Goal: Information Seeking & Learning: Compare options

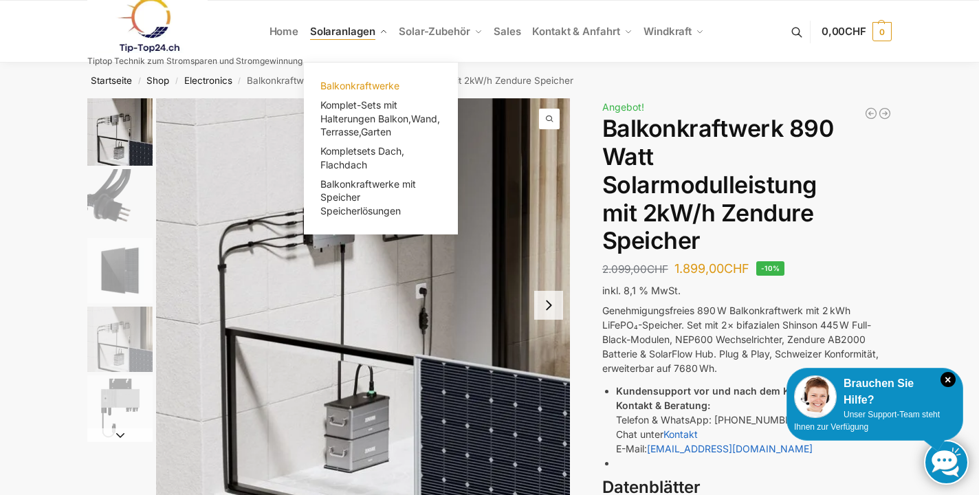
click at [354, 80] on span "Balkonkraftwerke" at bounding box center [359, 86] width 79 height 12
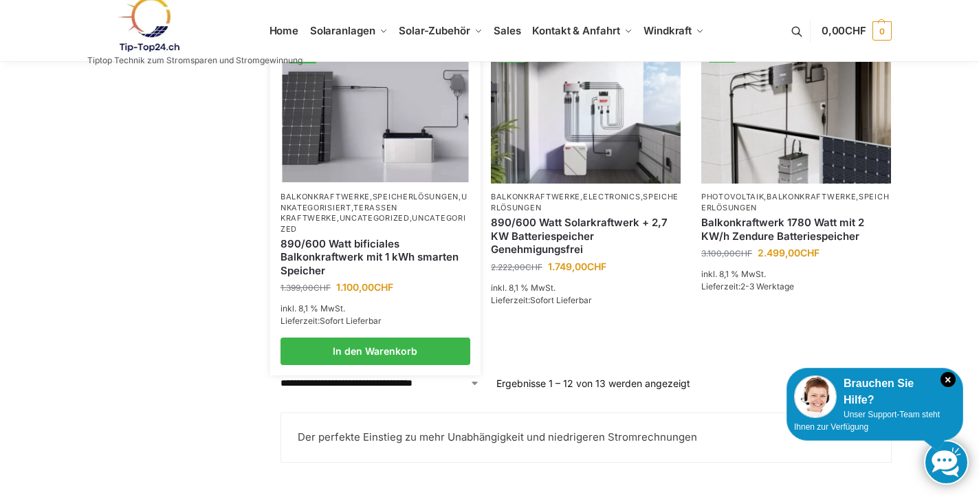
scroll to position [1195, 0]
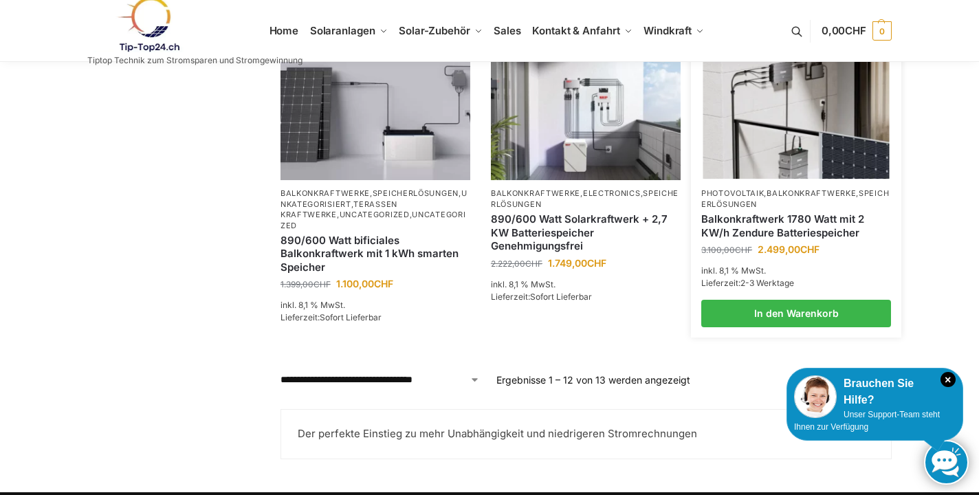
click at [748, 238] on link "Balkonkraftwerk 1780 Watt mit 2 KW/h Zendure Batteriespeicher" at bounding box center [796, 225] width 190 height 27
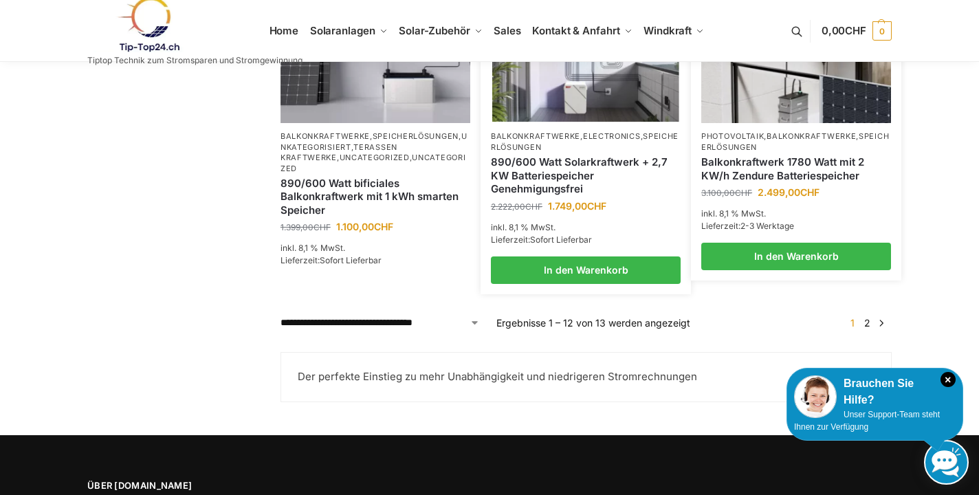
scroll to position [1254, 0]
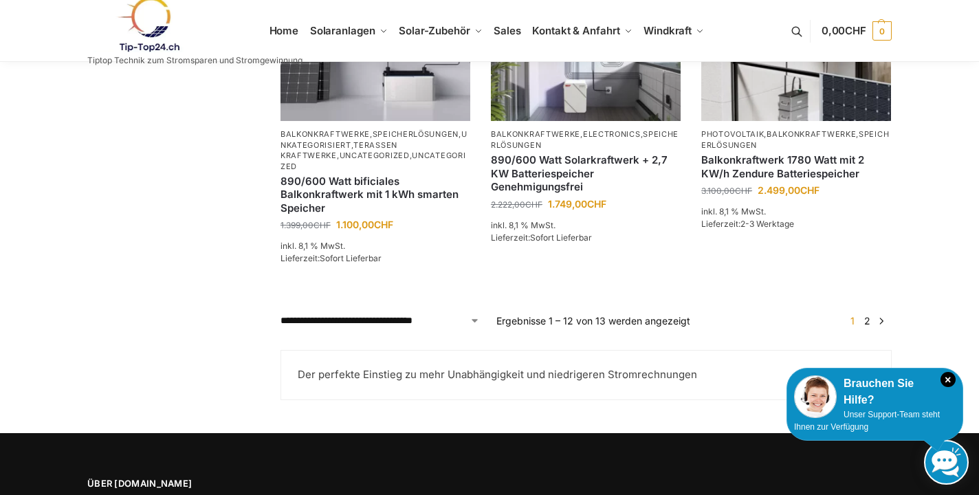
click at [868, 326] on link "2" at bounding box center [866, 321] width 13 height 12
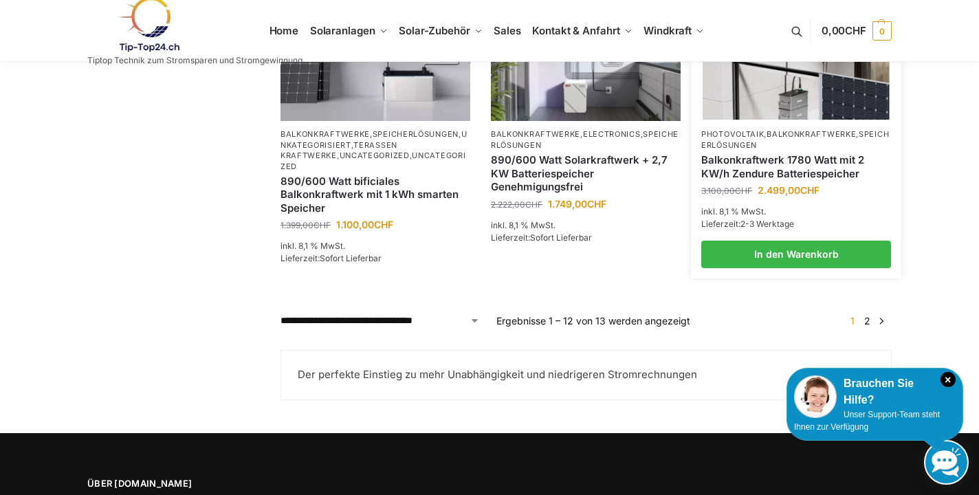
click at [765, 180] on link "Balkonkraftwerk 1780 Watt mit 2 KW/h Zendure Batteriespeicher" at bounding box center [796, 166] width 190 height 27
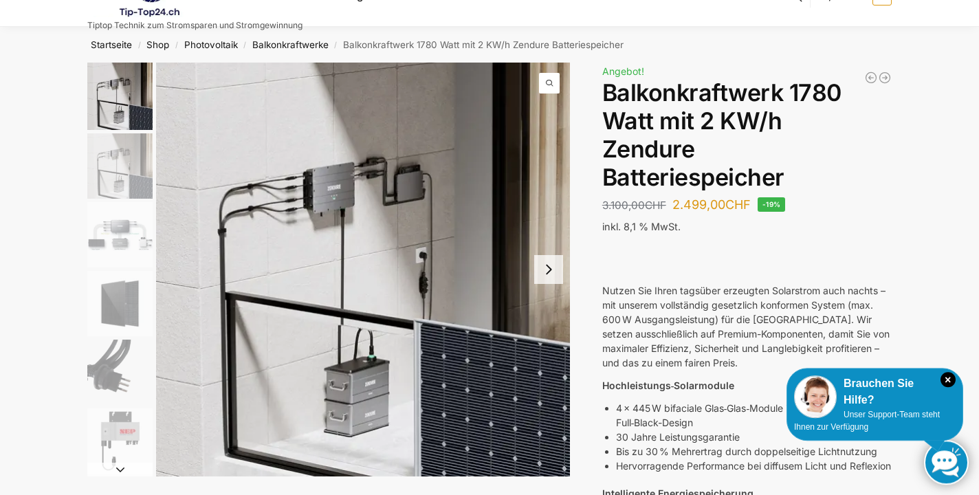
scroll to position [45, 0]
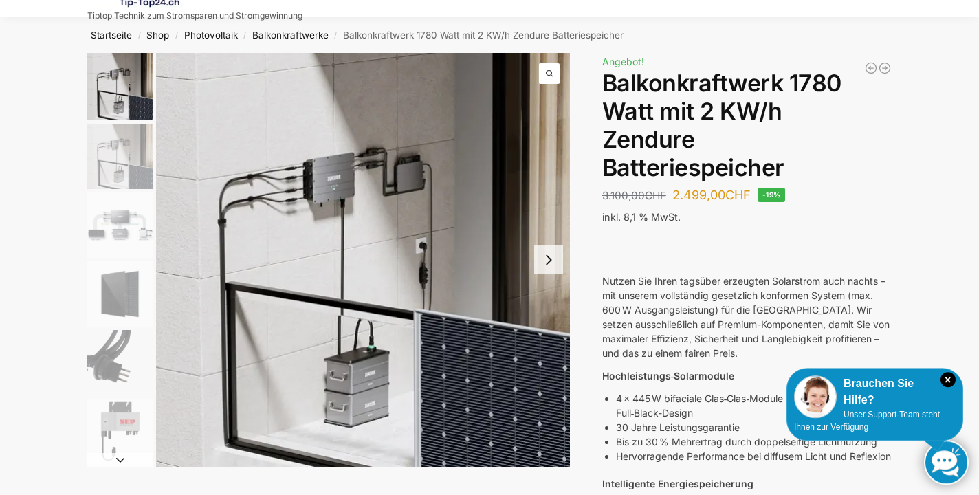
click at [132, 154] on img "2 / 7" at bounding box center [119, 156] width 65 height 65
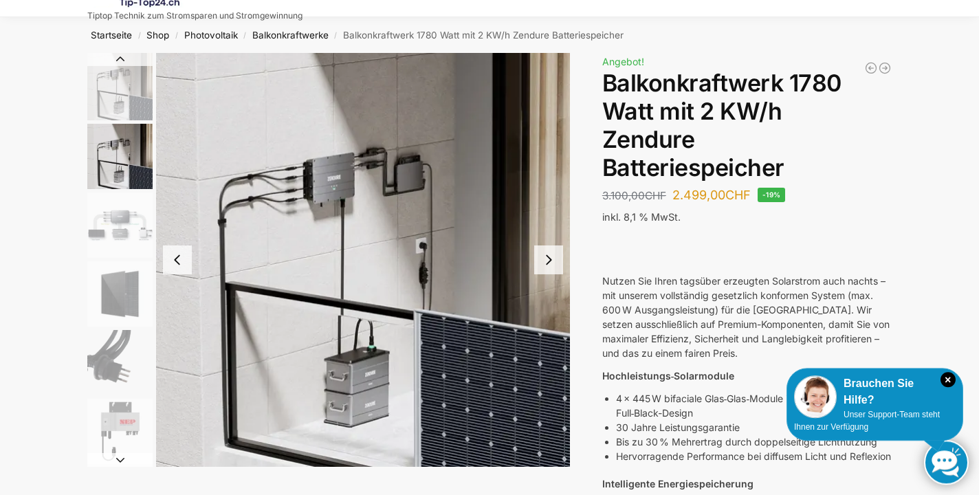
click at [126, 225] on img "3 / 7" at bounding box center [119, 224] width 65 height 65
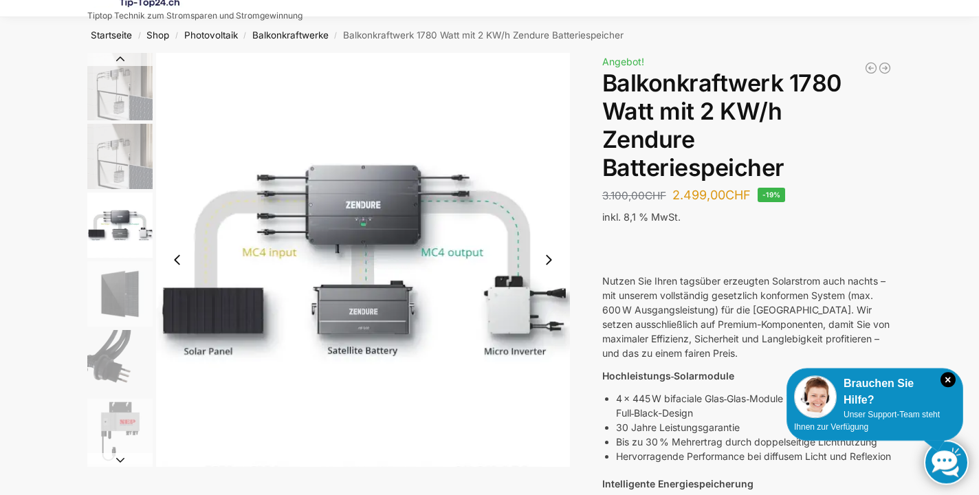
click at [544, 247] on button "Next slide" at bounding box center [548, 259] width 29 height 29
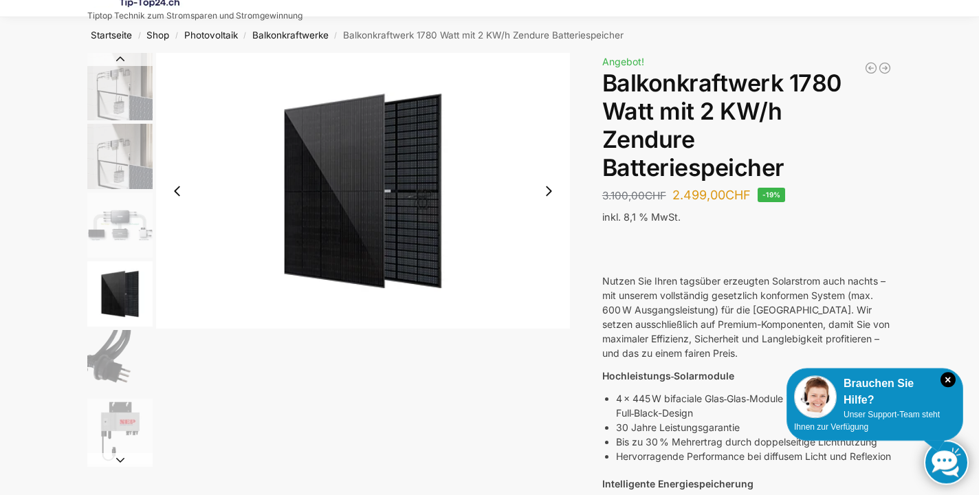
click at [546, 190] on button "Next slide" at bounding box center [548, 191] width 29 height 29
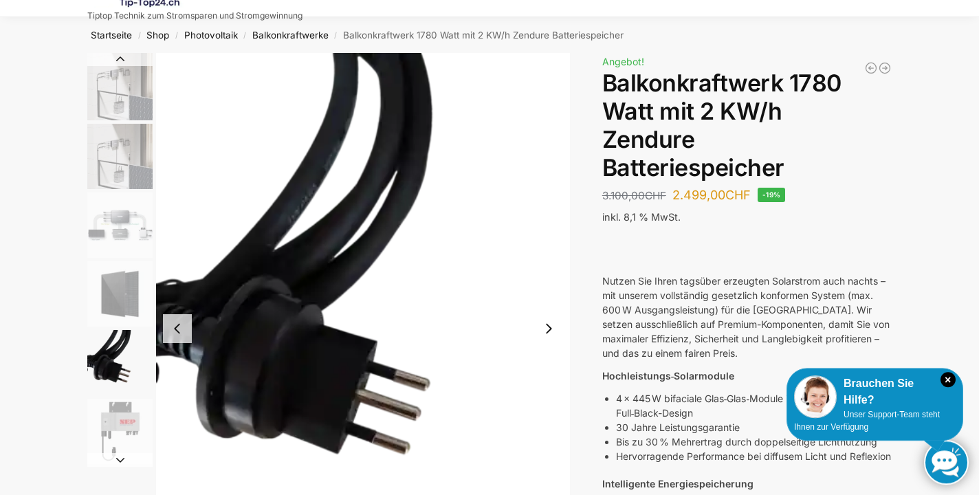
click at [546, 190] on img "5 / 7" at bounding box center [363, 328] width 414 height 551
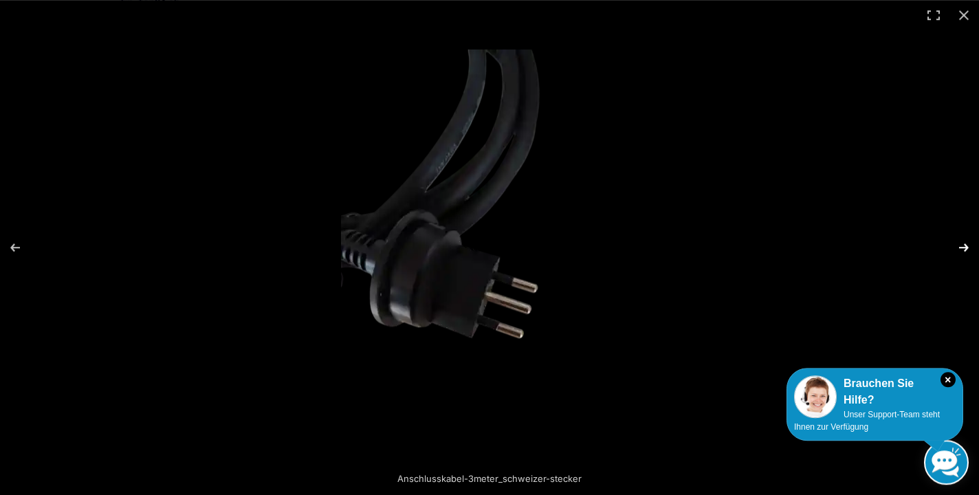
click at [963, 246] on button "Next (arrow right)" at bounding box center [954, 247] width 48 height 69
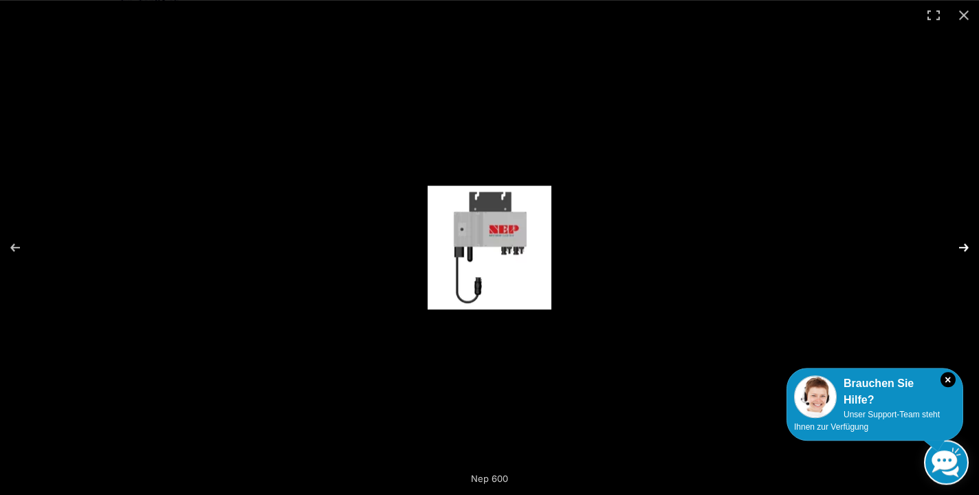
click at [963, 246] on button "Next (arrow right)" at bounding box center [954, 247] width 48 height 69
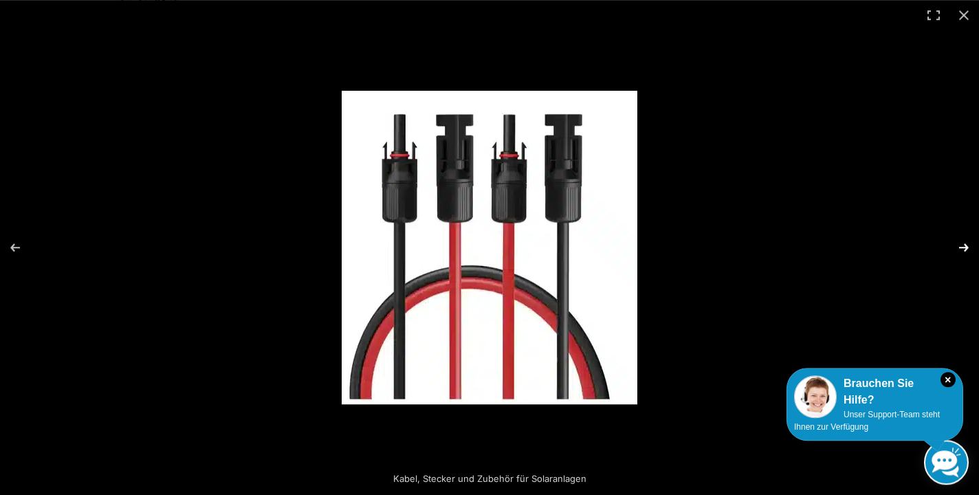
click at [963, 246] on button "Next (arrow right)" at bounding box center [954, 247] width 48 height 69
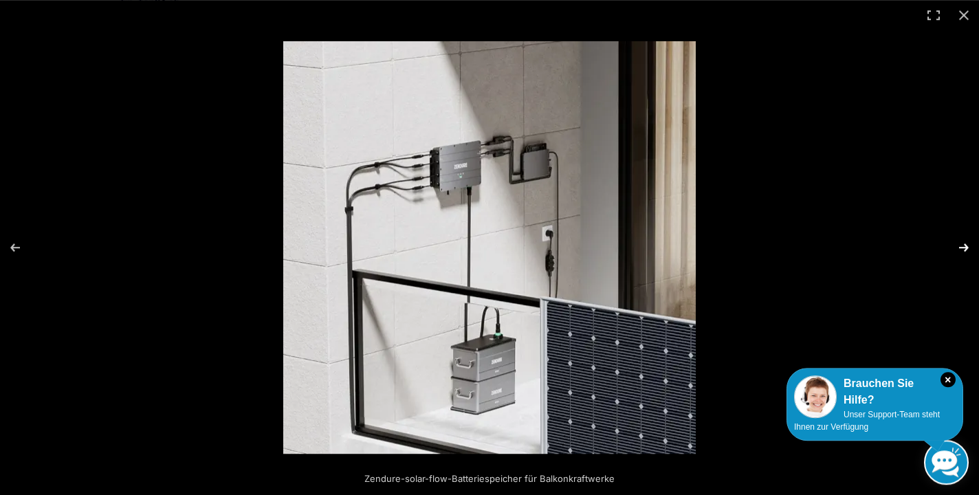
click at [963, 246] on button "Next (arrow right)" at bounding box center [954, 247] width 48 height 69
click at [964, 246] on button "Next (arrow right)" at bounding box center [954, 247] width 48 height 69
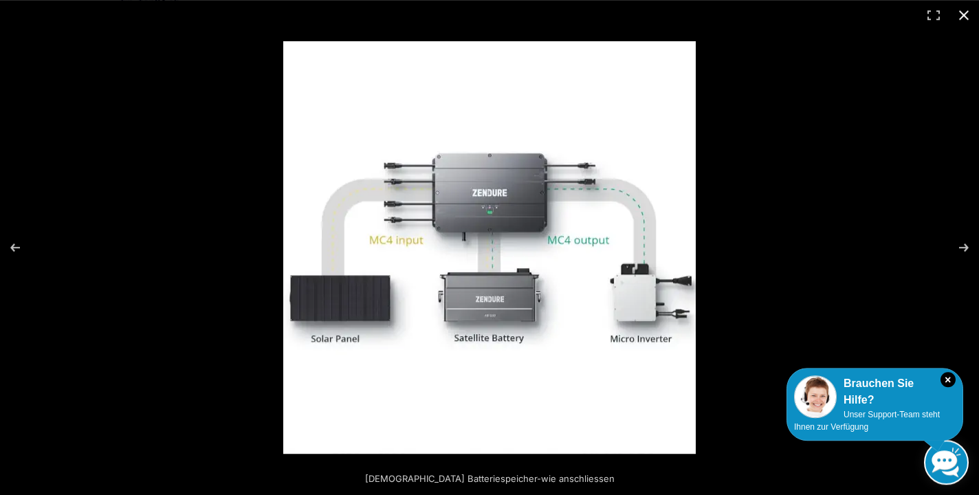
click at [963, 12] on button "Close (Esc)" at bounding box center [963, 15] width 30 height 30
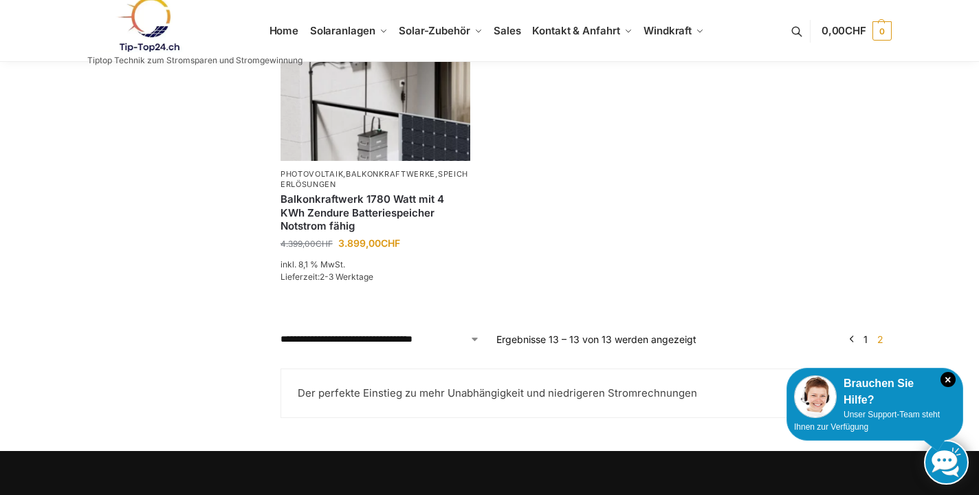
scroll to position [334, 0]
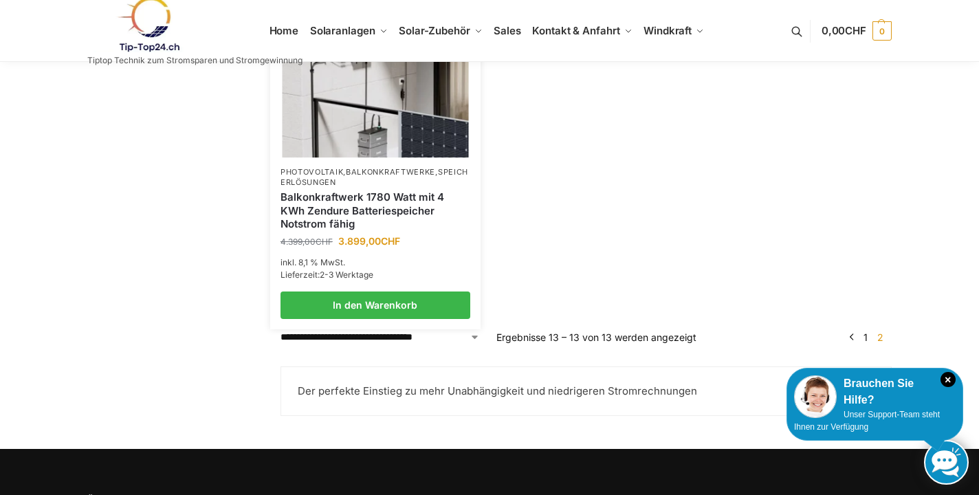
click at [377, 231] on link "Balkonkraftwerk 1780 Watt mit 4 KWh Zendure Batteriespeicher Notstrom fähig" at bounding box center [375, 210] width 190 height 41
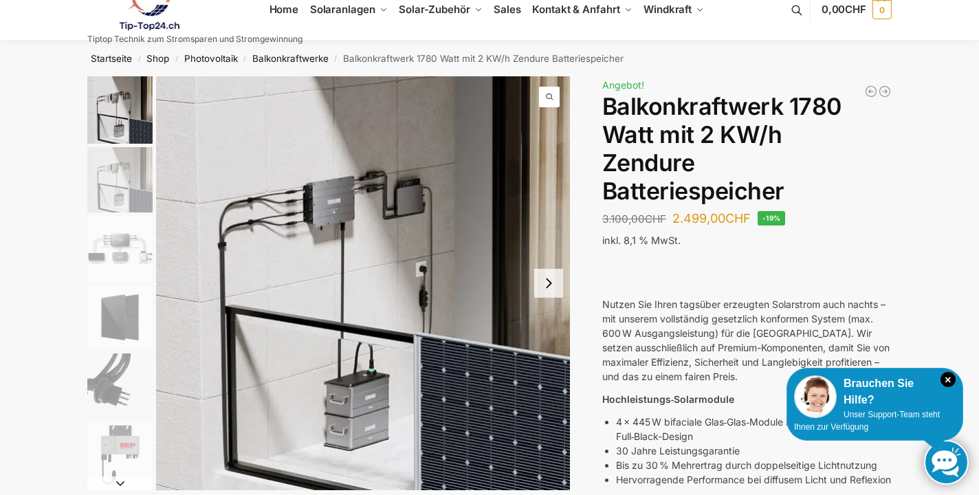
scroll to position [23, 0]
